Goal: Transaction & Acquisition: Purchase product/service

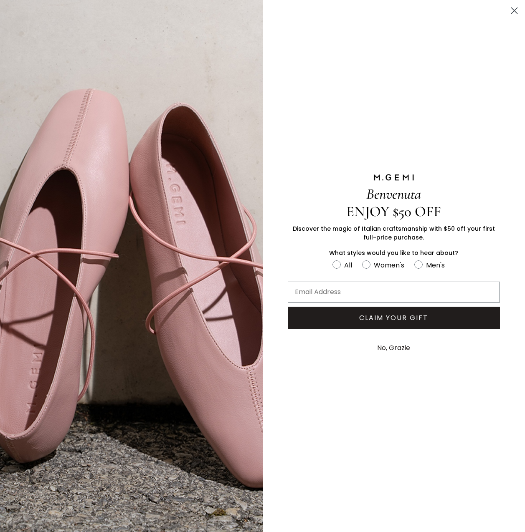
click at [517, 10] on circle "Close dialog" at bounding box center [514, 11] width 14 height 14
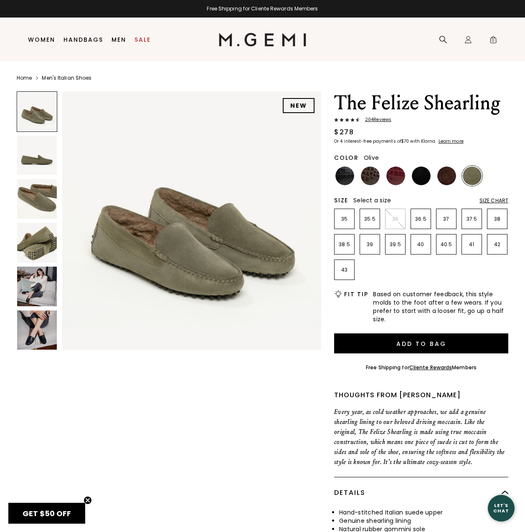
click at [36, 328] on img at bounding box center [37, 331] width 40 height 40
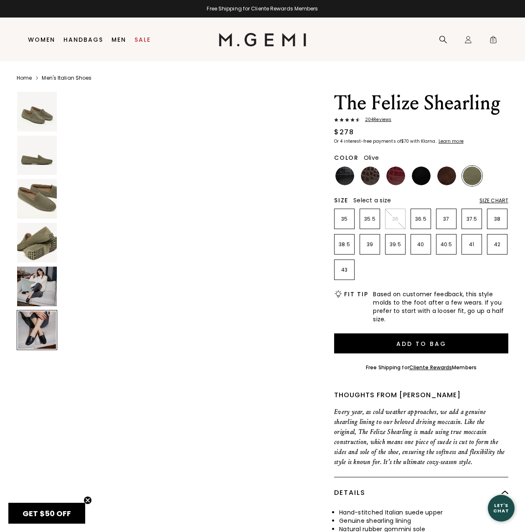
scroll to position [1336, 0]
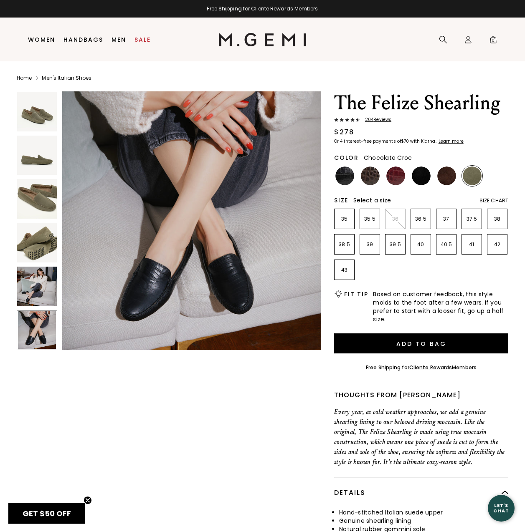
click at [372, 177] on img at bounding box center [370, 176] width 19 height 19
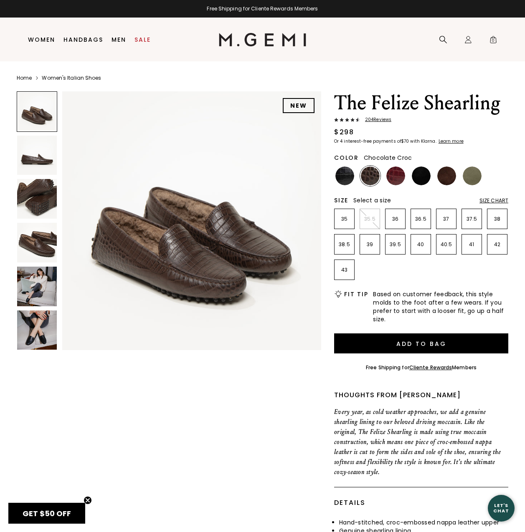
click at [27, 248] on img at bounding box center [37, 243] width 40 height 40
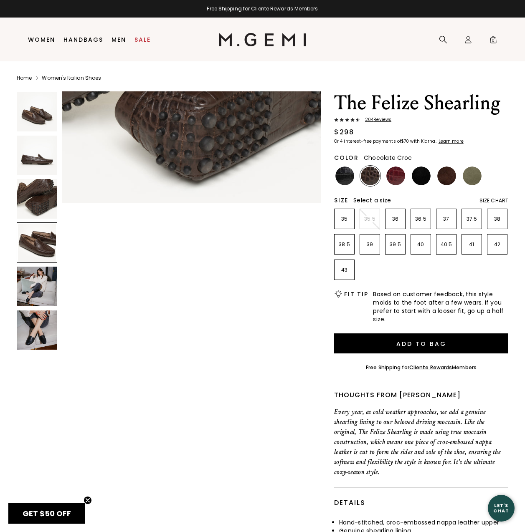
scroll to position [802, 0]
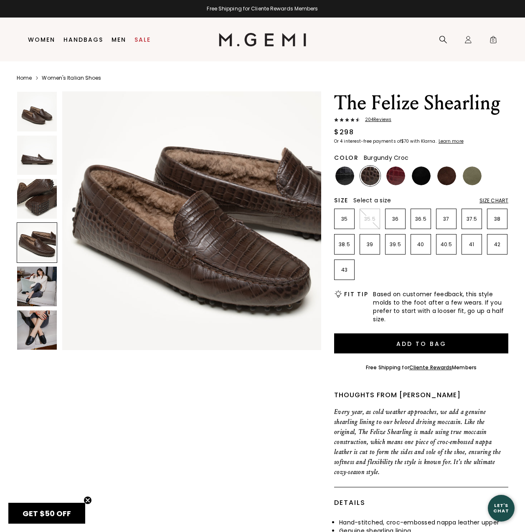
click at [396, 176] on img at bounding box center [395, 176] width 19 height 19
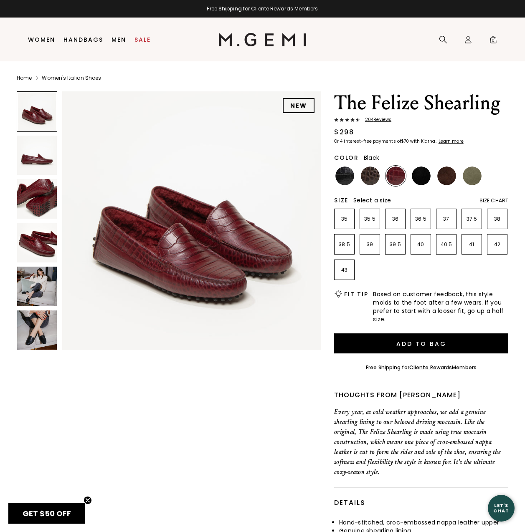
click at [420, 175] on img at bounding box center [421, 176] width 19 height 19
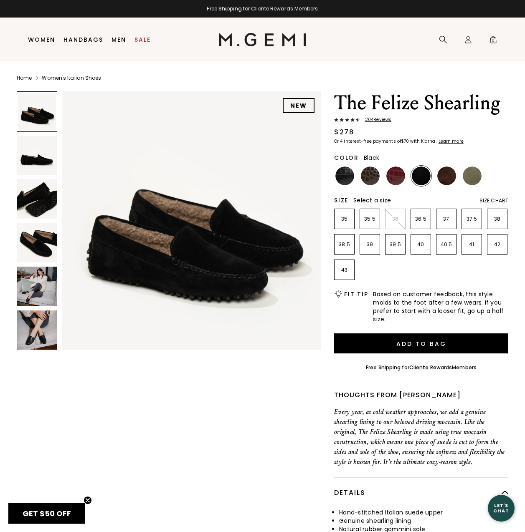
click at [50, 245] on img at bounding box center [37, 243] width 40 height 40
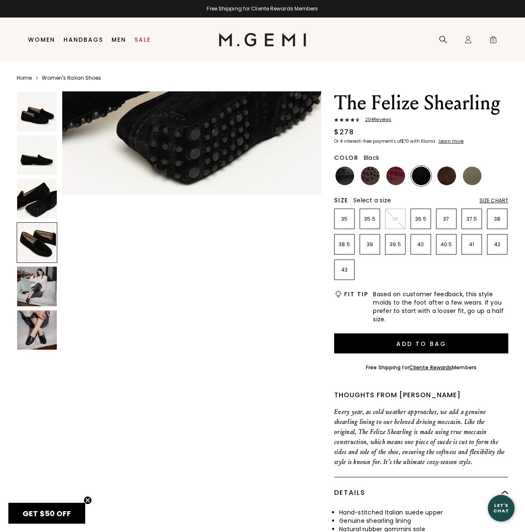
scroll to position [802, 0]
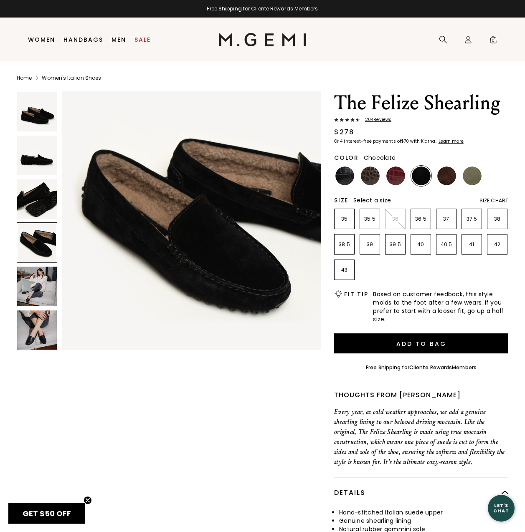
click at [450, 175] on img at bounding box center [446, 176] width 19 height 19
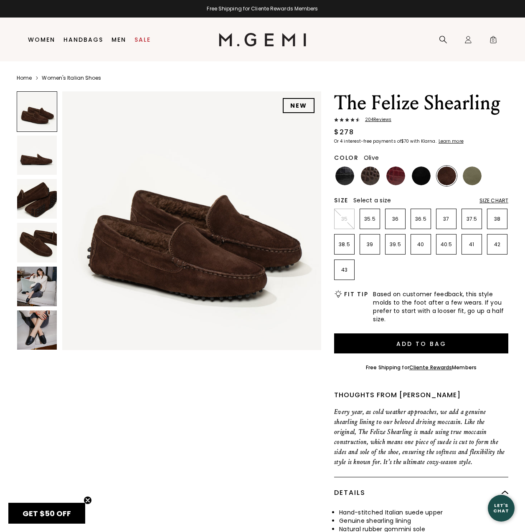
click at [475, 174] on img at bounding box center [472, 176] width 19 height 19
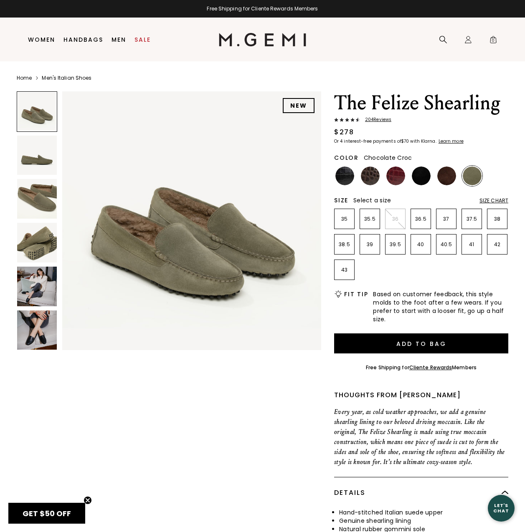
click at [372, 176] on img at bounding box center [370, 176] width 19 height 19
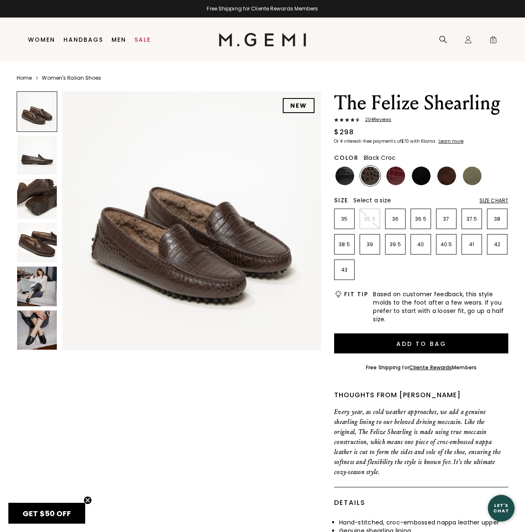
click at [346, 177] on img at bounding box center [344, 176] width 19 height 19
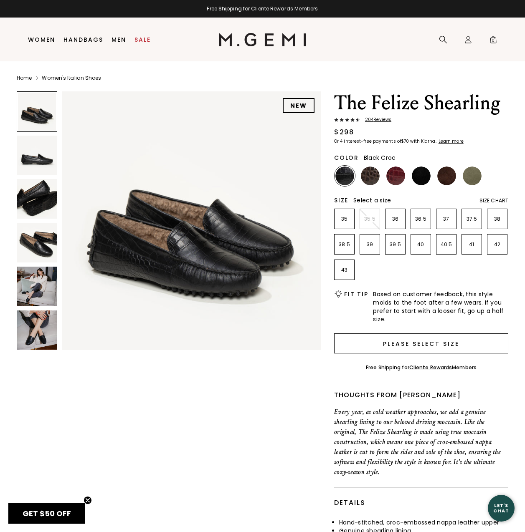
click at [400, 347] on button "Please select size" at bounding box center [421, 344] width 174 height 20
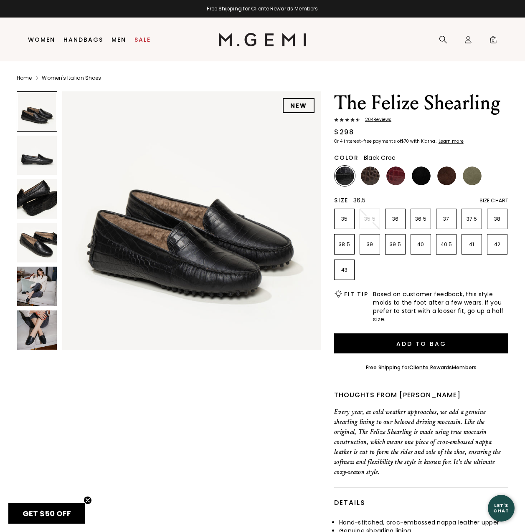
click at [423, 222] on p "36.5" at bounding box center [421, 219] width 20 height 7
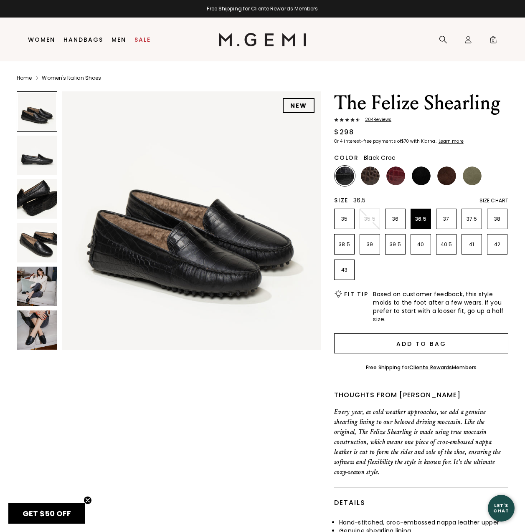
click at [418, 343] on button "Add to Bag" at bounding box center [421, 344] width 174 height 20
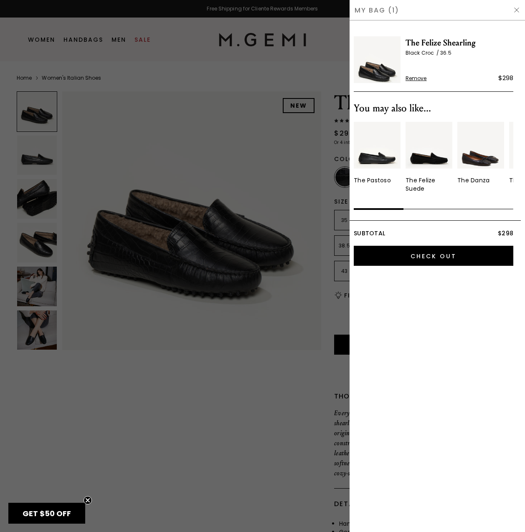
click at [389, 206] on div at bounding box center [379, 209] width 50 height 8
click at [380, 157] on img "1 / 10" at bounding box center [377, 145] width 47 height 47
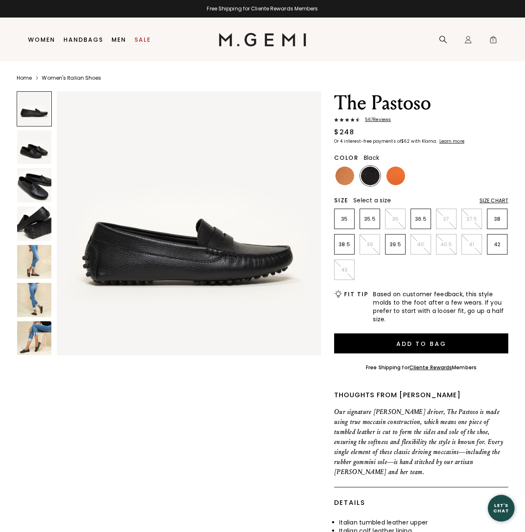
click at [22, 340] on img at bounding box center [34, 338] width 34 height 34
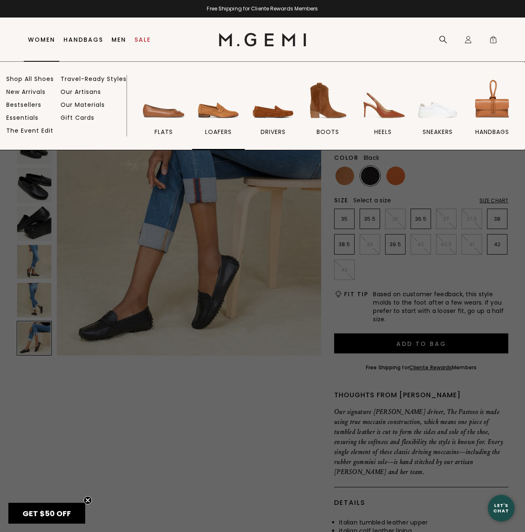
click at [221, 111] on img at bounding box center [218, 100] width 47 height 47
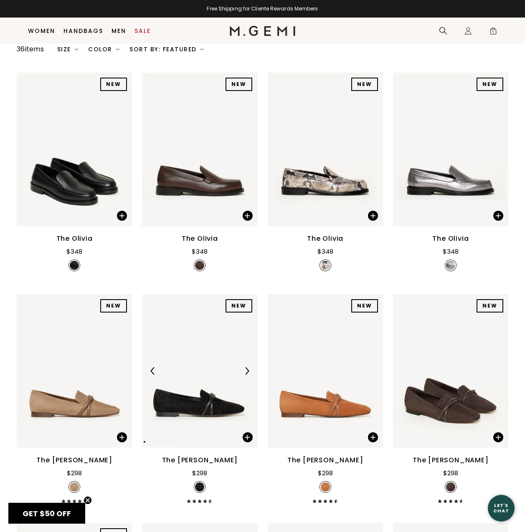
scroll to position [116, 0]
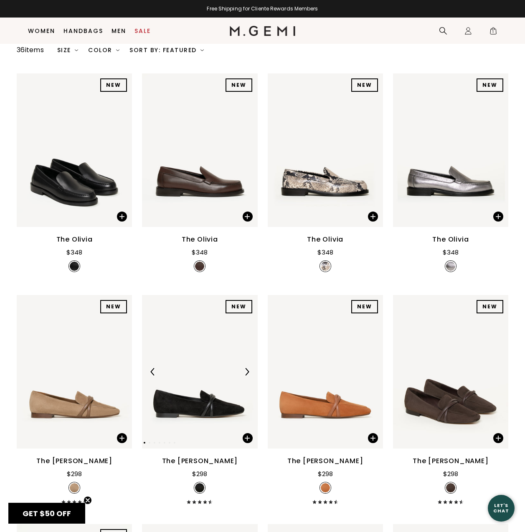
click at [246, 368] on img at bounding box center [247, 372] width 8 height 8
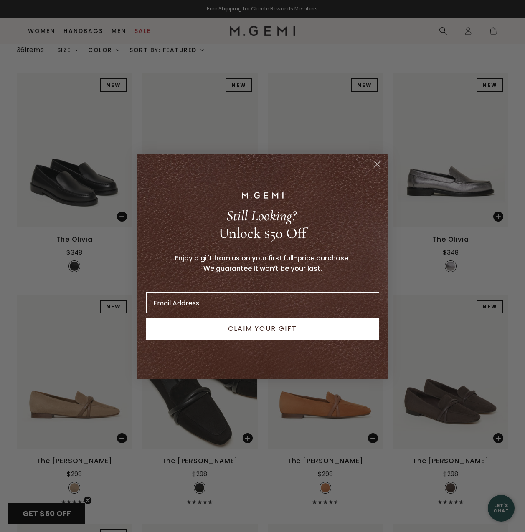
click at [377, 164] on icon "Close dialog" at bounding box center [377, 164] width 6 height 6
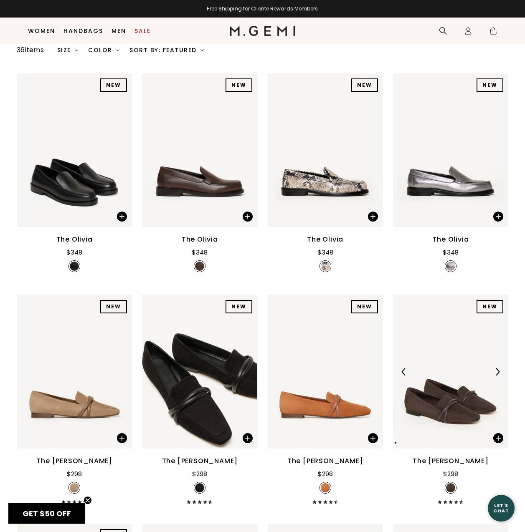
click at [499, 368] on img at bounding box center [497, 372] width 8 height 8
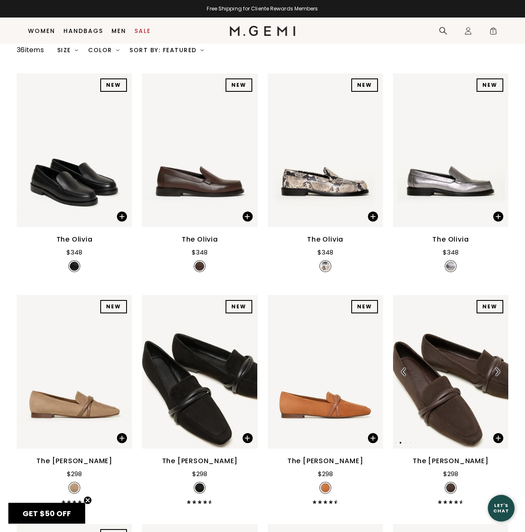
click at [499, 368] on img at bounding box center [497, 372] width 8 height 8
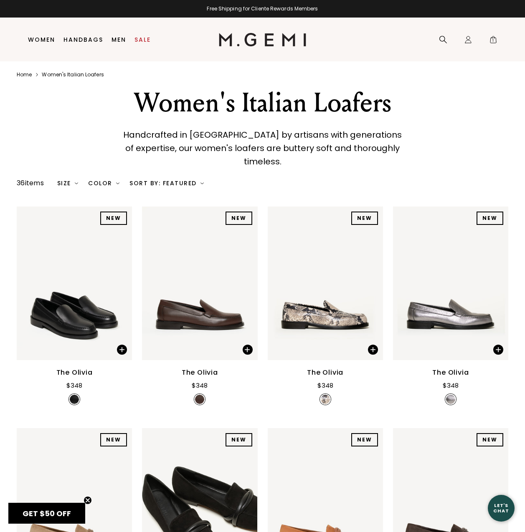
scroll to position [0, 0]
click at [245, 280] on img at bounding box center [247, 284] width 8 height 8
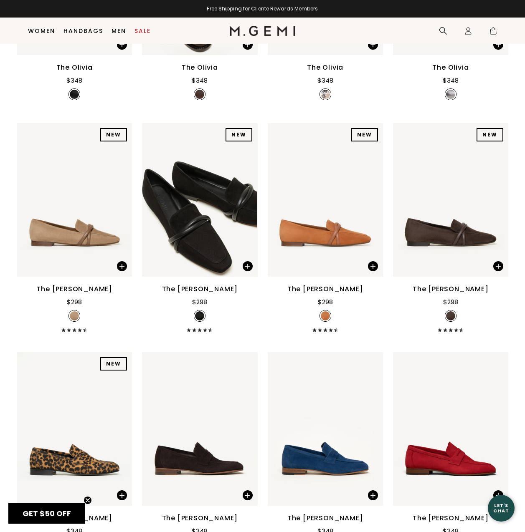
scroll to position [289, 0]
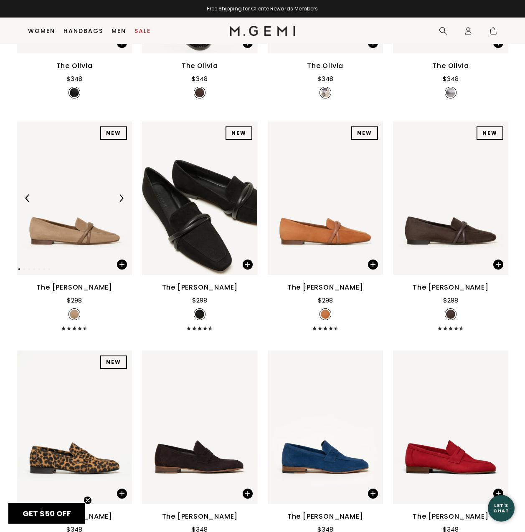
click at [122, 195] on img at bounding box center [121, 199] width 8 height 8
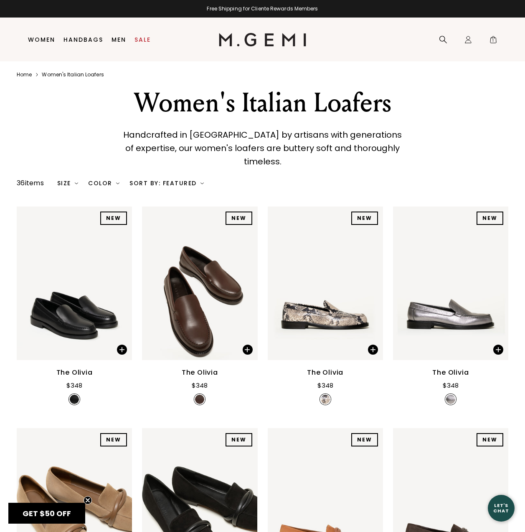
scroll to position [0, 0]
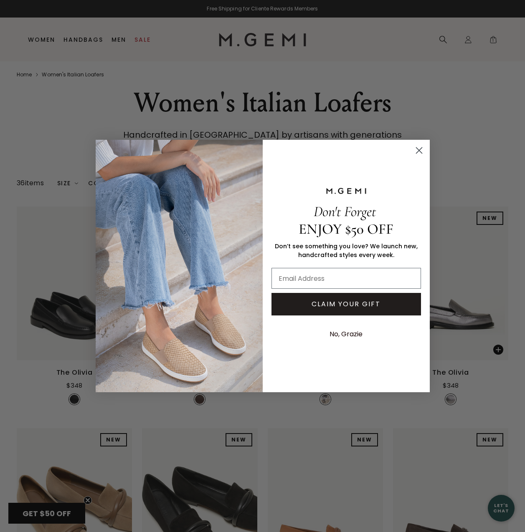
click at [419, 151] on icon "Close dialog" at bounding box center [419, 151] width 6 height 6
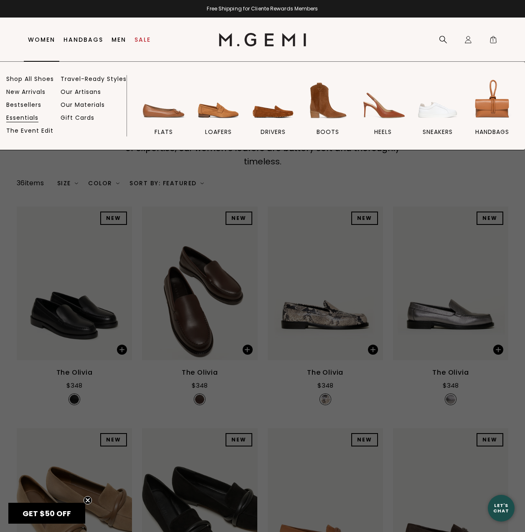
click at [25, 119] on link "Essentials" at bounding box center [22, 118] width 32 height 8
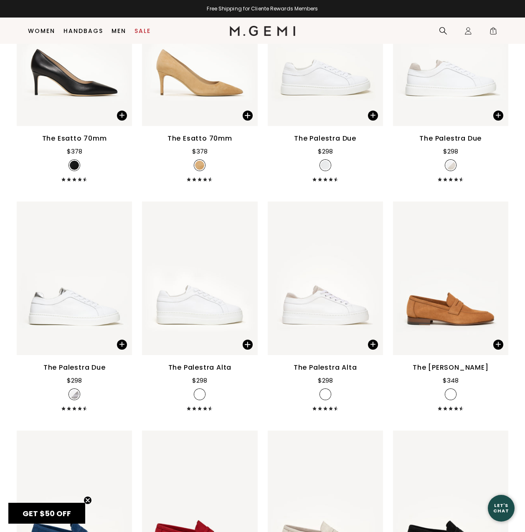
scroll to position [2929, 0]
